Goal: Check status: Check status

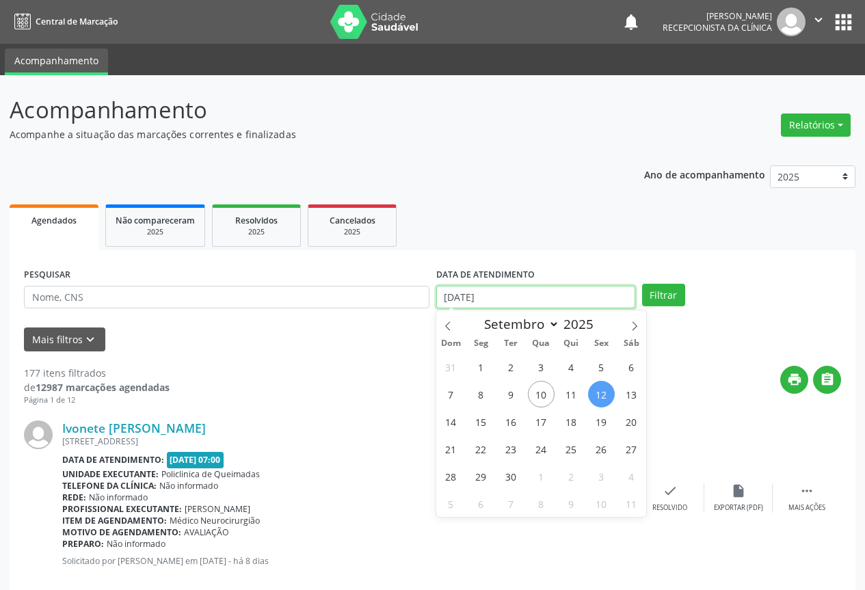
click at [477, 303] on body "Central de Marcação notifications [PERSON_NAME] Recepcionista da clínica  Conf…" at bounding box center [432, 295] width 865 height 590
click at [640, 396] on span "13" at bounding box center [631, 394] width 27 height 27
type input "[DATE]"
click at [640, 396] on span "13" at bounding box center [631, 394] width 27 height 27
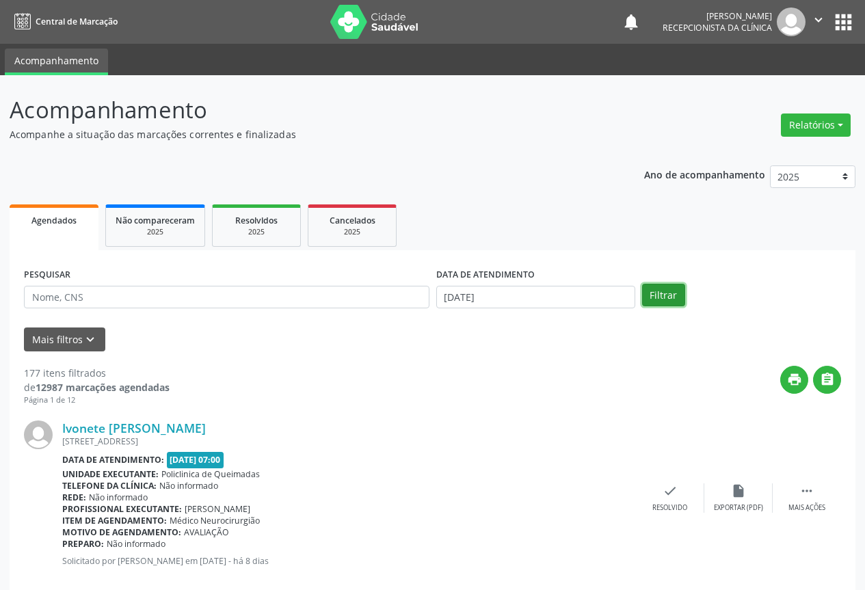
click at [668, 289] on button "Filtrar" at bounding box center [663, 295] width 43 height 23
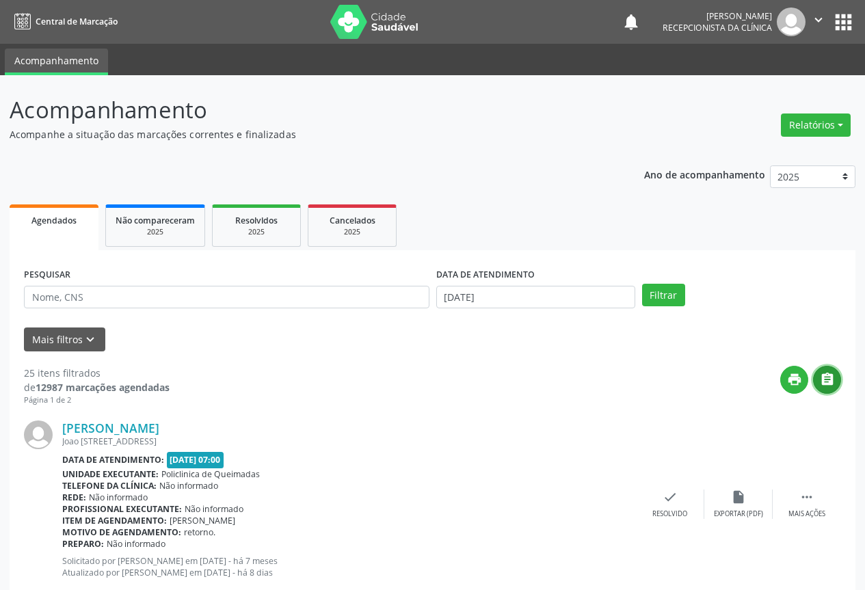
click at [823, 379] on icon "" at bounding box center [827, 379] width 15 height 15
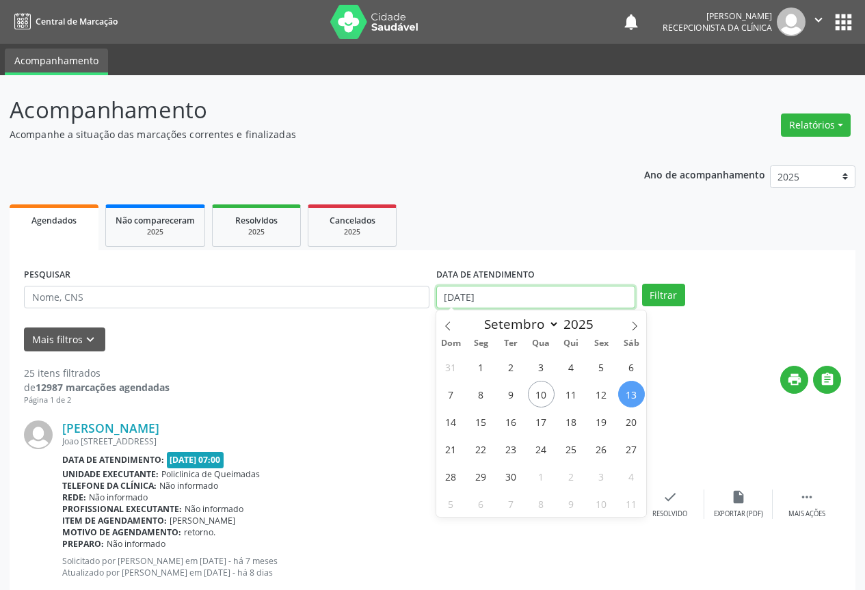
click at [527, 307] on input "[DATE]" at bounding box center [535, 297] width 199 height 23
click at [522, 304] on input "[DATE]" at bounding box center [535, 297] width 199 height 23
click at [481, 418] on span "15" at bounding box center [481, 421] width 27 height 27
type input "[DATE]"
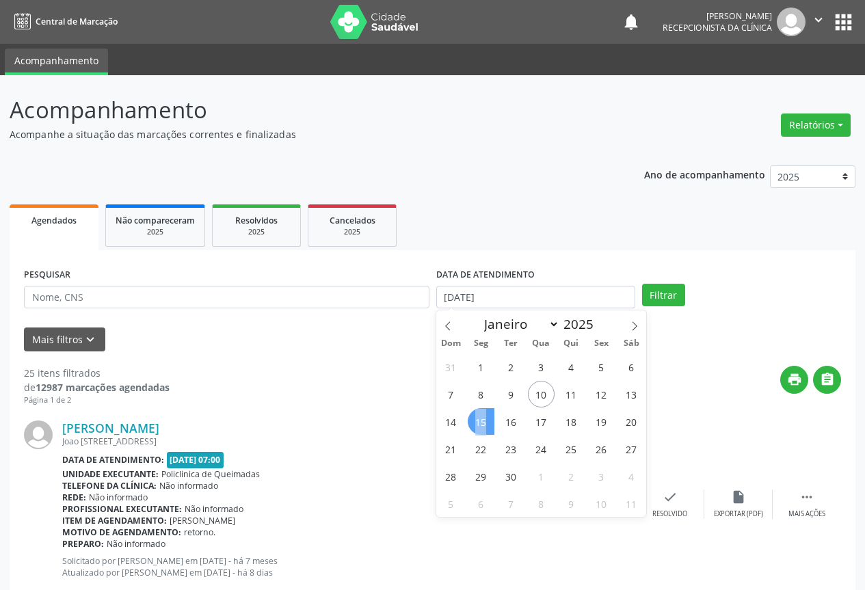
click at [481, 418] on span "15" at bounding box center [481, 421] width 27 height 27
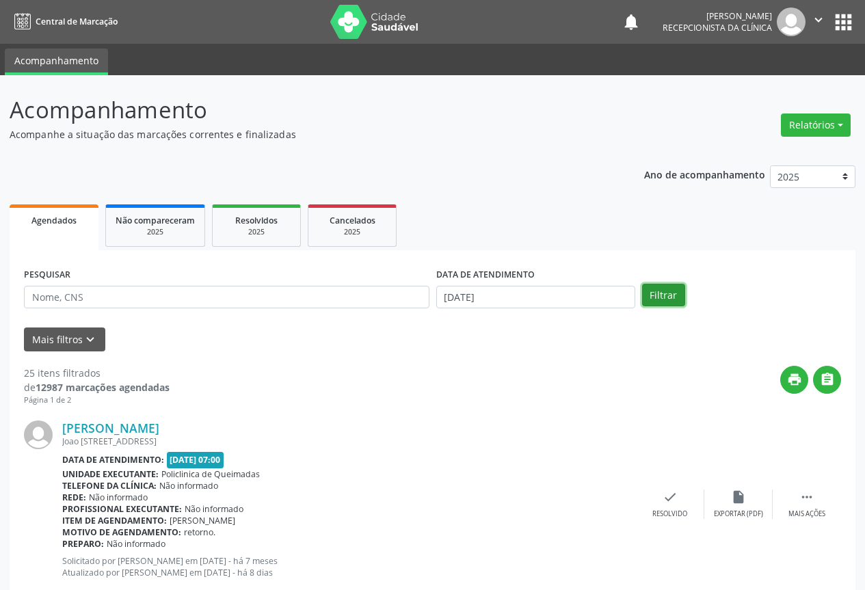
click at [656, 295] on button "Filtrar" at bounding box center [663, 295] width 43 height 23
click at [656, 296] on button "Filtrar" at bounding box center [663, 295] width 43 height 23
